Goal: Task Accomplishment & Management: Use online tool/utility

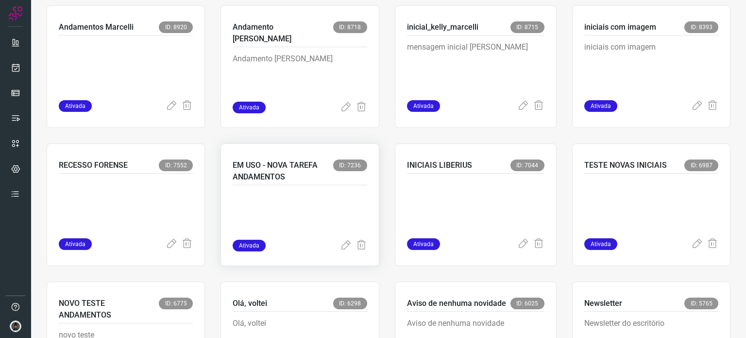
click at [290, 252] on div "EM USO - NOVA TAREFA ANDAMENTOS ID: 7236 Ativada" at bounding box center [299, 204] width 158 height 122
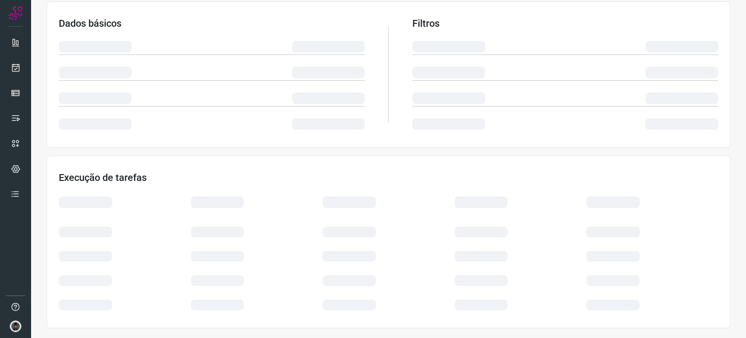
scroll to position [163, 0]
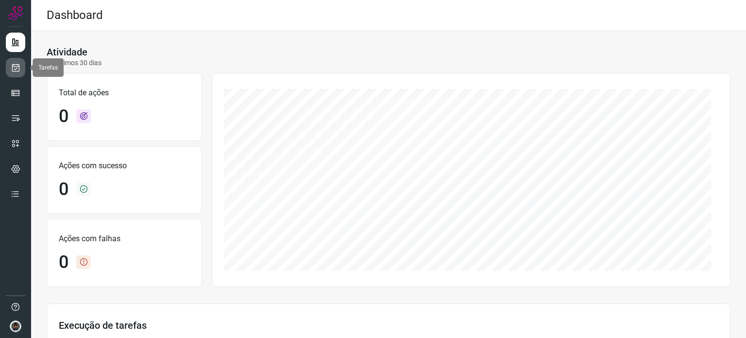
click at [14, 67] on icon at bounding box center [16, 68] width 10 height 10
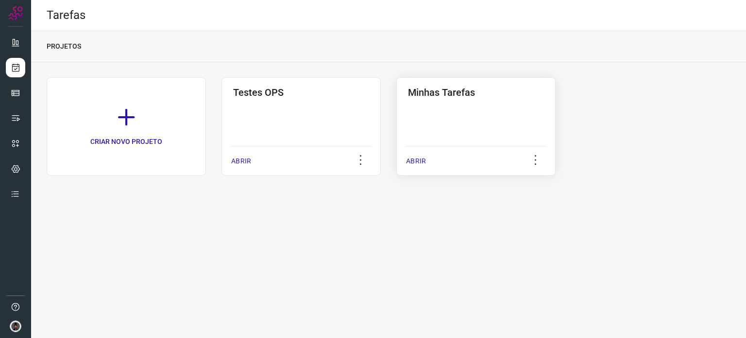
click at [478, 106] on div "Minhas Tarefas ABRIR" at bounding box center [475, 126] width 159 height 98
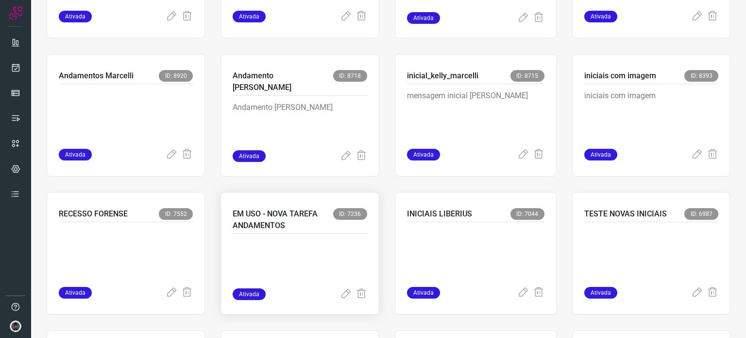
click at [275, 270] on p at bounding box center [300, 263] width 134 height 49
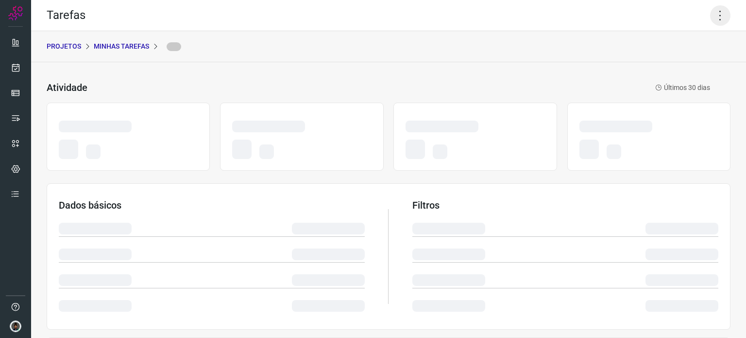
click at [715, 19] on icon at bounding box center [720, 15] width 20 height 20
click at [714, 17] on icon at bounding box center [720, 15] width 20 height 20
click at [713, 17] on icon at bounding box center [720, 15] width 20 height 20
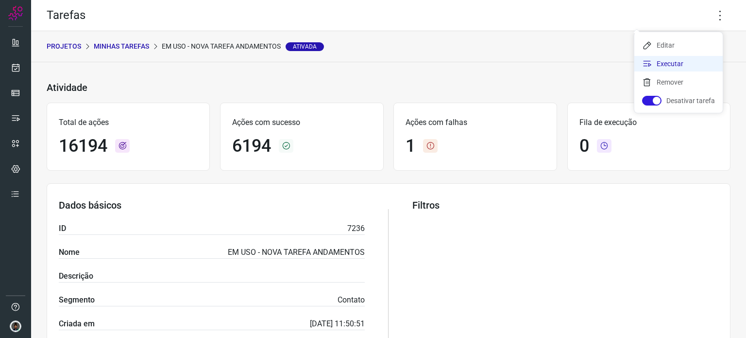
click at [674, 66] on li "Executar" at bounding box center [678, 64] width 88 height 16
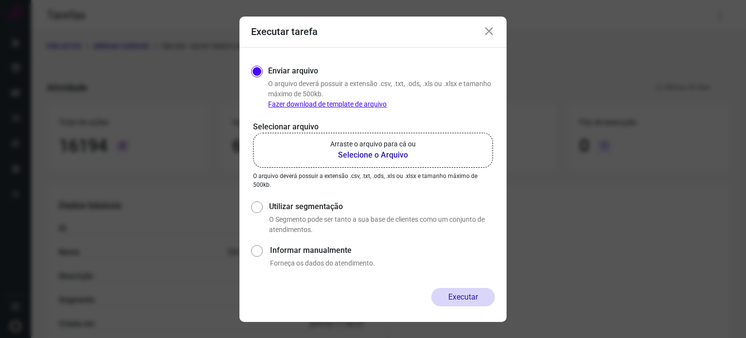
click at [397, 151] on b "Selecione o Arquivo" at bounding box center [372, 155] width 85 height 12
click at [0, 0] on input "Arraste o arquivo para cá ou Selecione o Arquivo" at bounding box center [0, 0] width 0 height 0
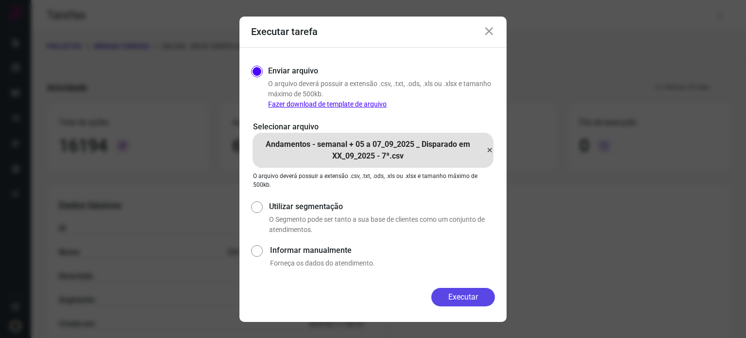
click at [472, 297] on button "Executar" at bounding box center [463, 296] width 64 height 18
